Goal: Transaction & Acquisition: Purchase product/service

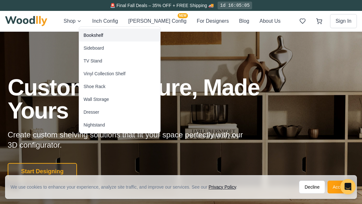
click at [89, 37] on div "Bookshelf" at bounding box center [93, 35] width 19 height 6
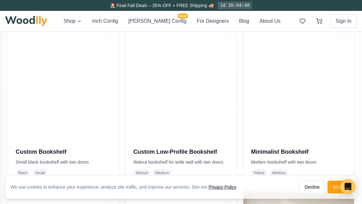
scroll to position [314, 0]
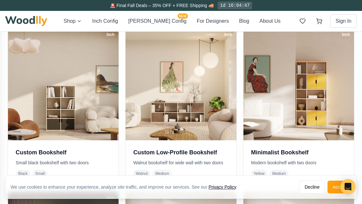
click at [335, 109] on img at bounding box center [299, 84] width 111 height 111
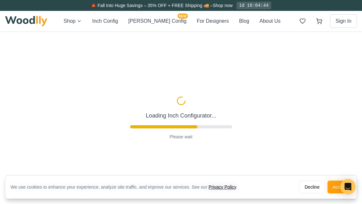
type input "32"
type input "5"
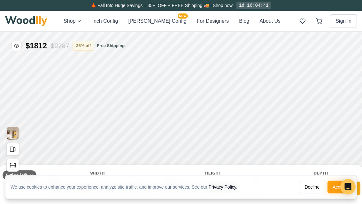
click at [311, 189] on button "Decline" at bounding box center [312, 186] width 26 height 13
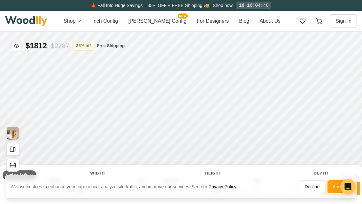
click at [311, 188] on button "Decline" at bounding box center [312, 186] width 26 height 13
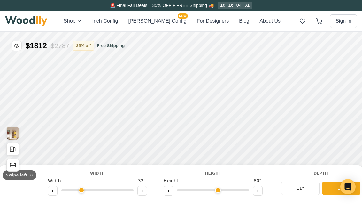
click at [274, 172] on div "Depth 11" 15"" at bounding box center [320, 184] width 93 height 28
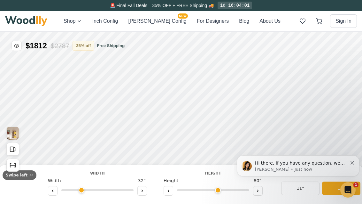
click at [351, 182] on div "1" at bounding box center [347, 189] width 15 height 15
click at [352, 185] on div "Open Intercom Messenger" at bounding box center [348, 189] width 21 height 21
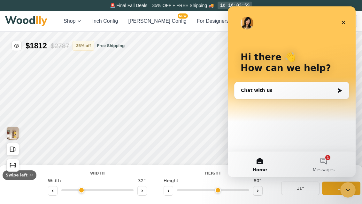
click at [345, 40] on div "Hi there 👋 How can we help?" at bounding box center [291, 63] width 115 height 115
click at [346, 41] on div "Hi there 👋 How can we help?" at bounding box center [291, 63] width 115 height 115
click at [345, 43] on div "Hi there 👋 How can we help?" at bounding box center [291, 63] width 115 height 115
click at [345, 45] on div "Hi there 👋 How can we help?" at bounding box center [291, 63] width 115 height 115
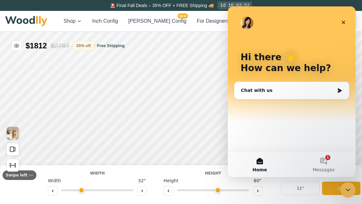
click at [136, 173] on div "Width" at bounding box center [97, 173] width 99 height 6
click at [343, 21] on icon "Close" at bounding box center [344, 23] width 4 height 4
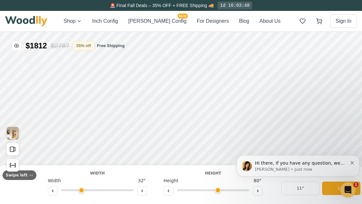
click at [357, 161] on div "Hi there, If you have any question, we are right here for you. 😊 [PERSON_NAME] …" at bounding box center [298, 165] width 123 height 21
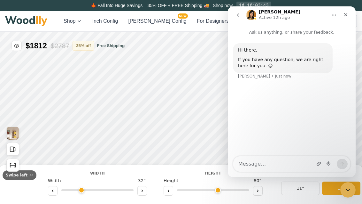
click at [346, 15] on icon "Close" at bounding box center [346, 15] width 4 height 4
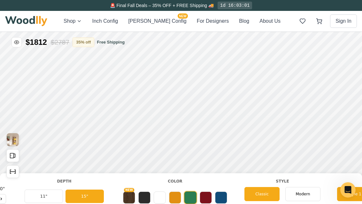
scroll to position [0, 221]
click at [304, 191] on span "Modern" at bounding box center [302, 194] width 14 height 6
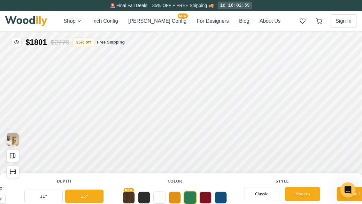
click at [262, 193] on span "Classic" at bounding box center [261, 194] width 13 height 6
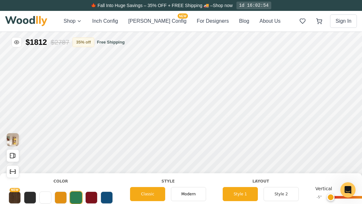
scroll to position [0, 335]
click at [280, 191] on button "Style 2" at bounding box center [280, 194] width 35 height 14
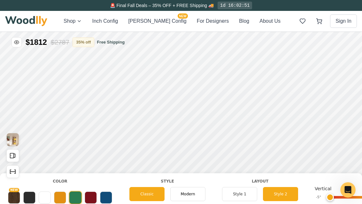
click at [240, 194] on button "Style 1" at bounding box center [239, 194] width 35 height 14
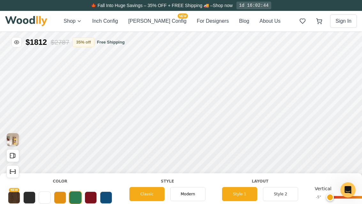
click at [188, 193] on span "Modern" at bounding box center [188, 194] width 14 height 6
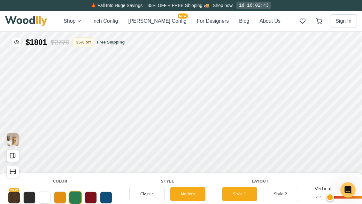
click at [281, 194] on button "Style 2" at bounding box center [280, 194] width 35 height 14
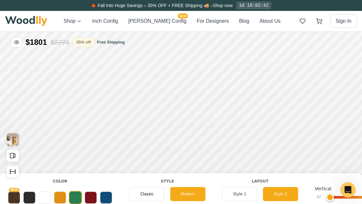
scroll to position [4, 0]
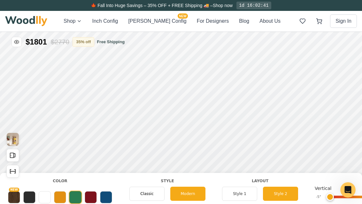
click at [139, 195] on div "Classic" at bounding box center [146, 193] width 35 height 14
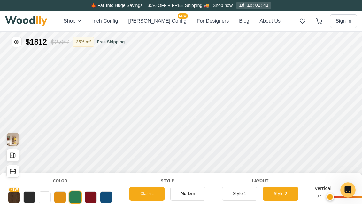
click at [240, 192] on button "Style 1" at bounding box center [239, 193] width 35 height 14
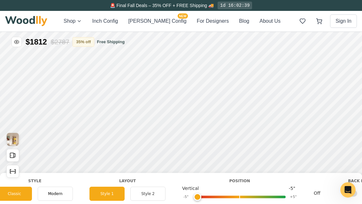
scroll to position [0, 470]
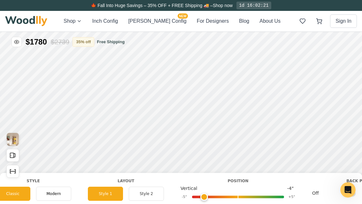
type input "-4"
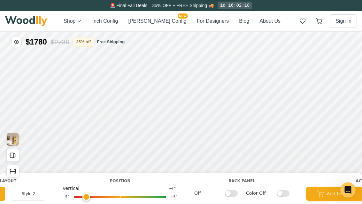
scroll to position [0, 588]
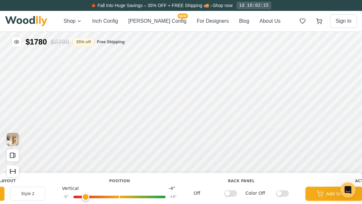
click at [229, 191] on input "Off" at bounding box center [230, 193] width 13 height 6
checkbox input "true"
click at [282, 193] on input "Color Off" at bounding box center [282, 193] width 13 height 6
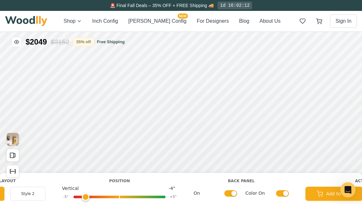
click at [281, 191] on input "Color On" at bounding box center [282, 193] width 13 height 6
checkbox input "false"
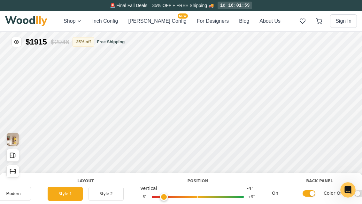
scroll to position [0, 513]
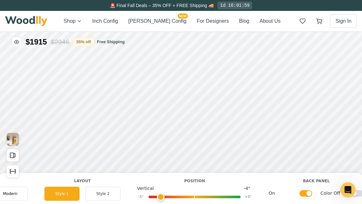
click at [307, 193] on input "On" at bounding box center [306, 193] width 13 height 6
checkbox input "false"
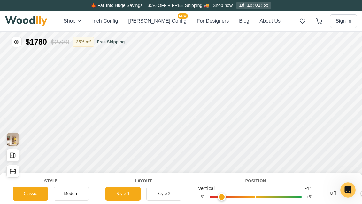
scroll to position [0, 448]
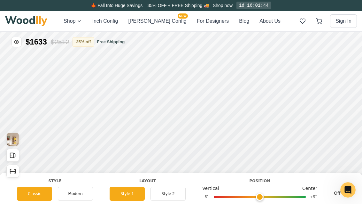
type input "0"
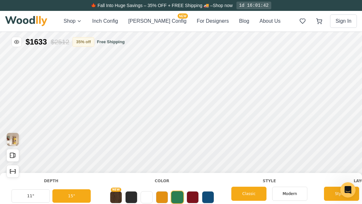
scroll to position [0, 233]
click at [296, 189] on div "Modern" at bounding box center [290, 193] width 35 height 14
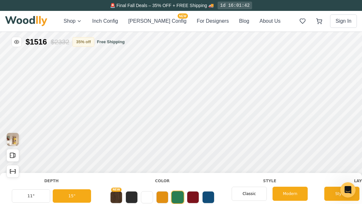
click at [250, 191] on span "Classic" at bounding box center [249, 194] width 13 height 6
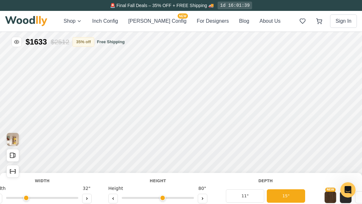
scroll to position [0, 18]
click at [251, 193] on button "11"" at bounding box center [246, 195] width 38 height 13
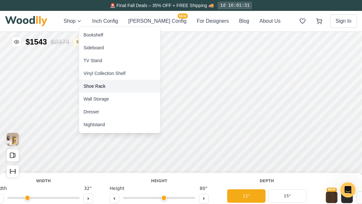
click at [95, 85] on div "Shoe Rack" at bounding box center [95, 86] width 22 height 6
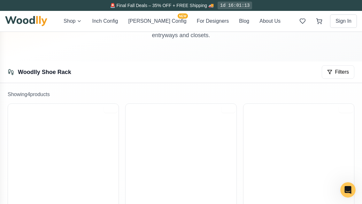
scroll to position [70, 0]
